Goal: Task Accomplishment & Management: Manage account settings

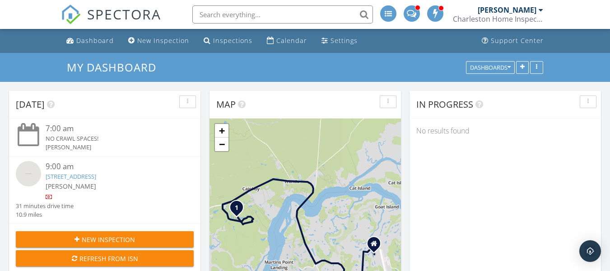
click at [33, 178] on img at bounding box center [28, 173] width 25 height 25
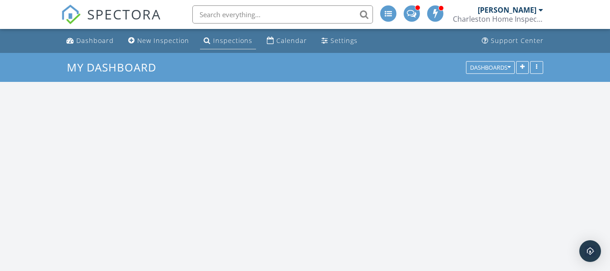
scroll to position [1039, 624]
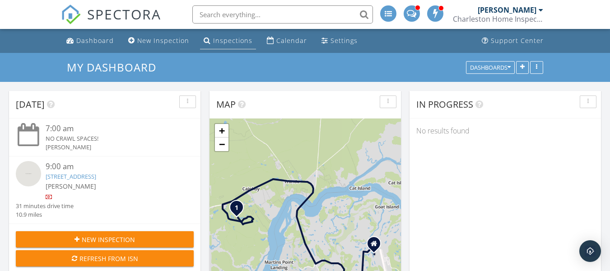
click at [233, 38] on div "Inspections" at bounding box center [232, 40] width 39 height 9
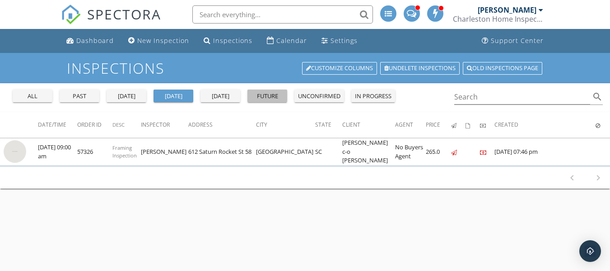
click at [268, 94] on div "future" at bounding box center [267, 96] width 33 height 9
